Goal: Information Seeking & Learning: Learn about a topic

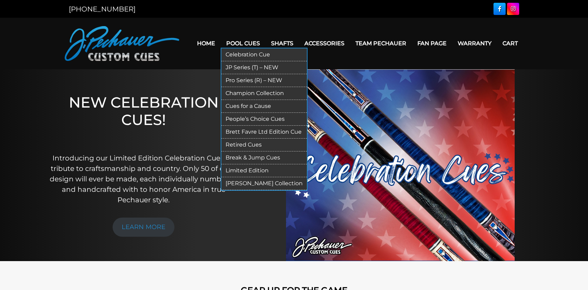
click at [243, 43] on link "Pool Cues" at bounding box center [243, 43] width 45 height 18
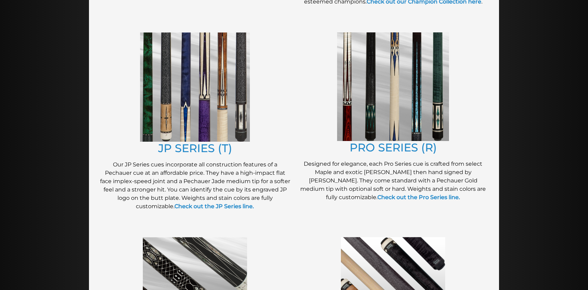
scroll to position [346, 0]
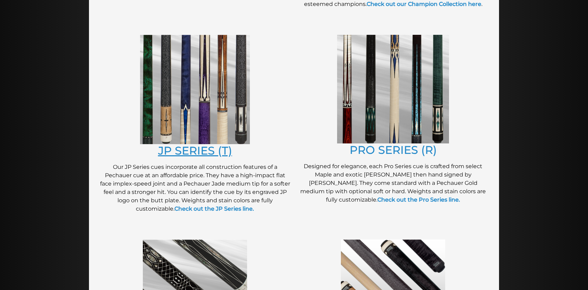
click at [167, 150] on link "JP SERIES (T)" at bounding box center [195, 151] width 74 height 14
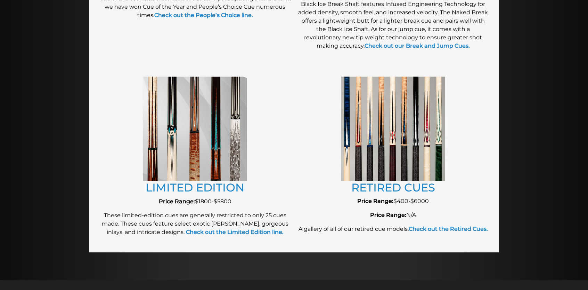
scroll to position [773, 0]
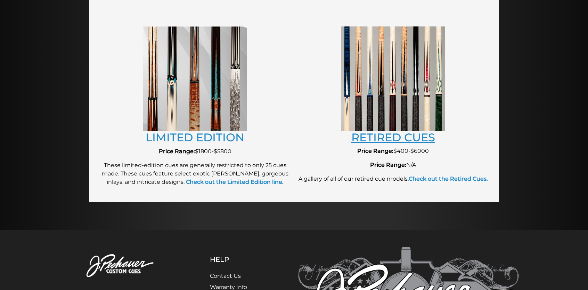
click at [401, 137] on link "RETIRED CUES" at bounding box center [394, 137] width 84 height 14
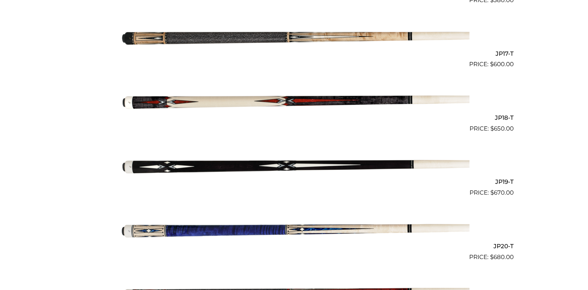
scroll to position [1239, 0]
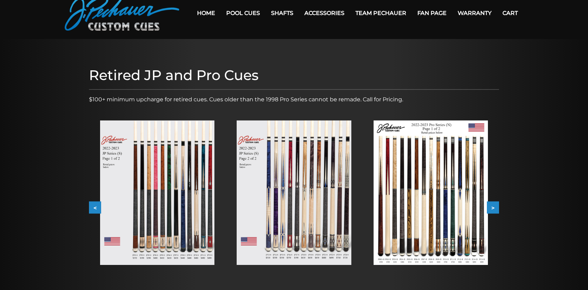
scroll to position [22, 0]
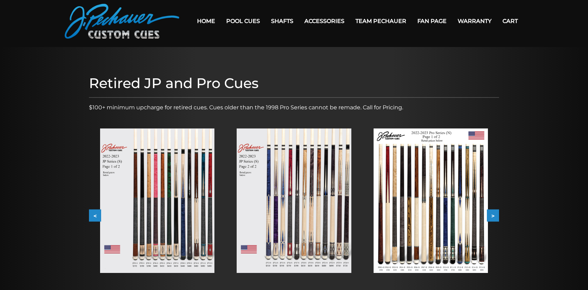
click at [184, 193] on img at bounding box center [157, 200] width 114 height 144
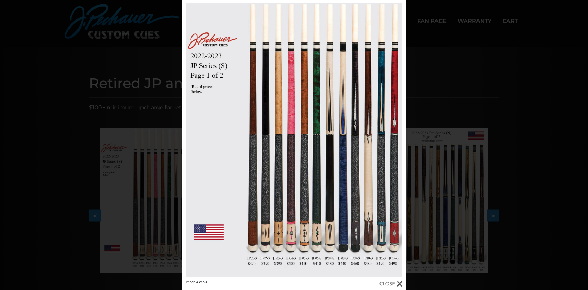
click at [454, 75] on div "Image 4 of 53" at bounding box center [294, 145] width 588 height 290
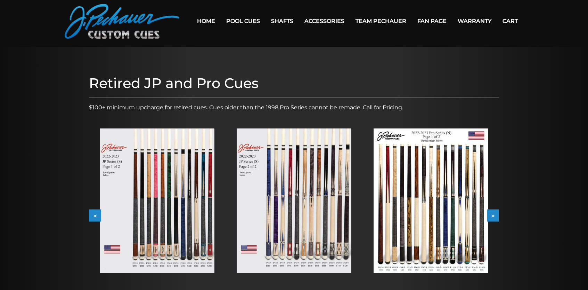
click at [324, 167] on img at bounding box center [294, 200] width 114 height 144
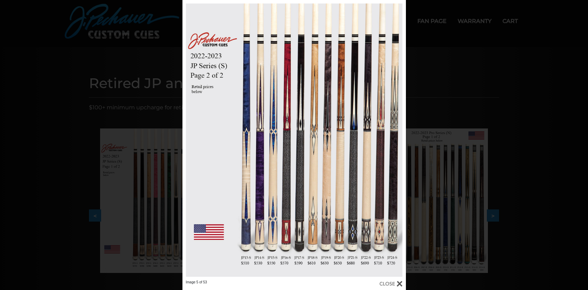
click at [527, 70] on div "Image 5 of 53" at bounding box center [294, 145] width 588 height 290
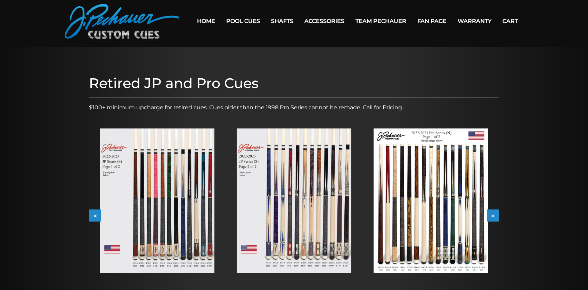
click at [474, 177] on img at bounding box center [431, 200] width 114 height 144
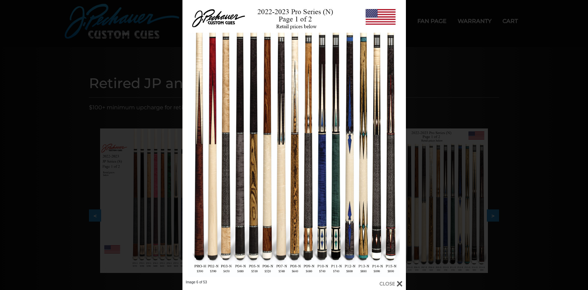
click at [474, 177] on div "Image 6 of 53" at bounding box center [294, 145] width 588 height 290
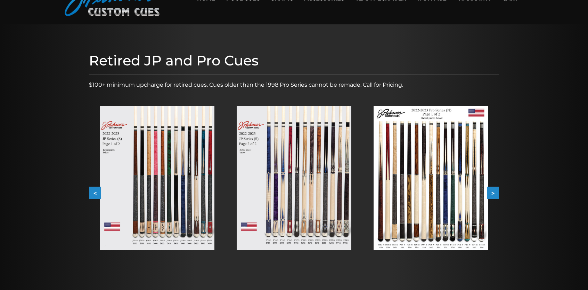
scroll to position [39, 0]
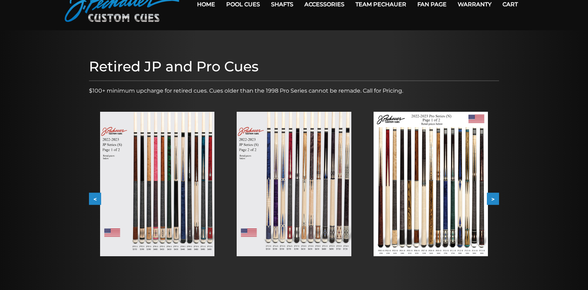
click at [493, 195] on button ">" at bounding box center [493, 199] width 12 height 12
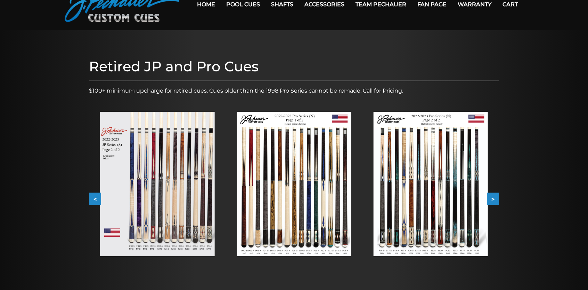
click at [493, 195] on button ">" at bounding box center [493, 199] width 12 height 12
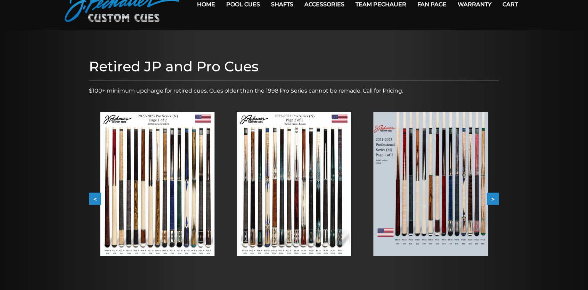
click at [496, 198] on button ">" at bounding box center [493, 199] width 12 height 12
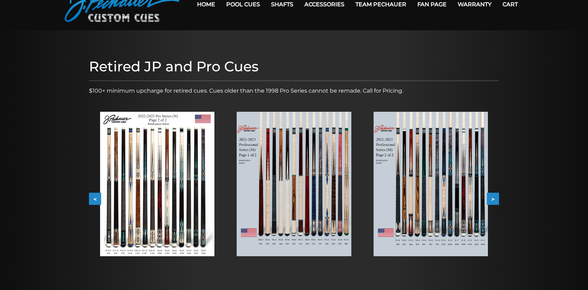
click at [496, 198] on button ">" at bounding box center [493, 199] width 12 height 12
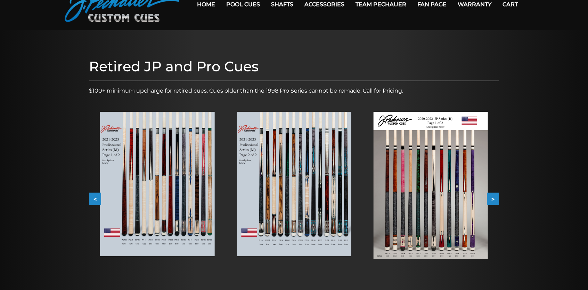
click at [131, 168] on img at bounding box center [157, 184] width 114 height 144
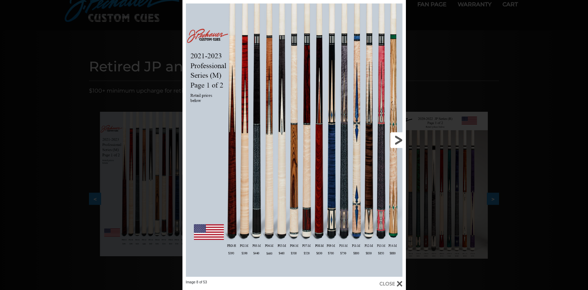
click at [357, 156] on link at bounding box center [355, 140] width 101 height 280
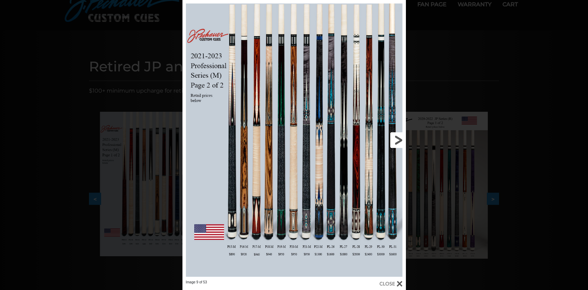
click at [357, 156] on link at bounding box center [355, 140] width 101 height 280
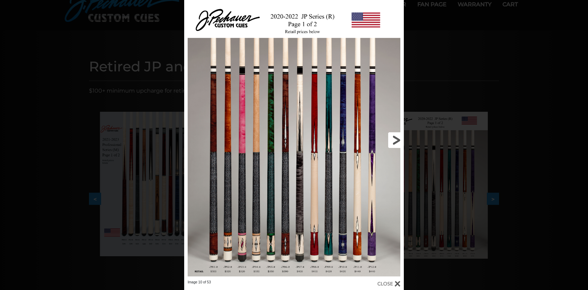
click at [357, 156] on link at bounding box center [354, 140] width 99 height 280
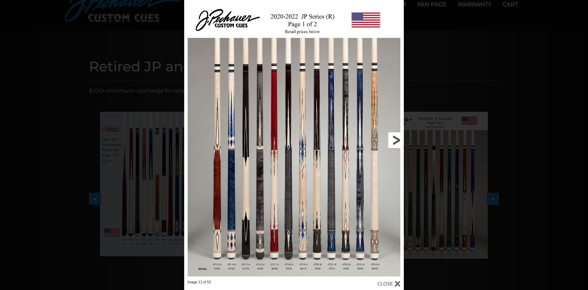
click at [357, 156] on link at bounding box center [354, 140] width 99 height 280
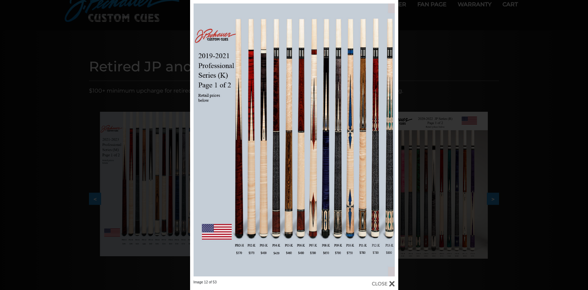
click at [521, 70] on div "Image 12 of 53" at bounding box center [294, 145] width 588 height 290
